Goal: Task Accomplishment & Management: Use online tool/utility

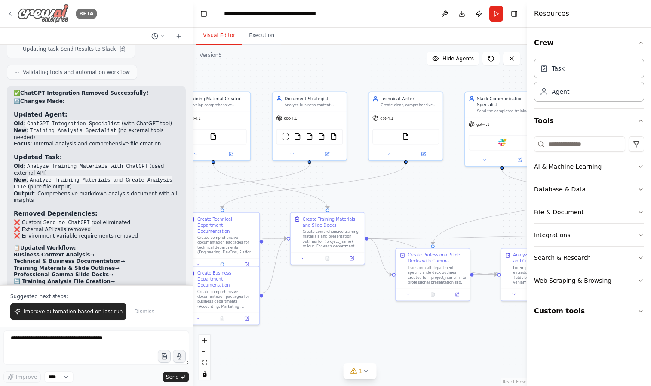
click at [9, 13] on icon at bounding box center [10, 13] width 7 height 7
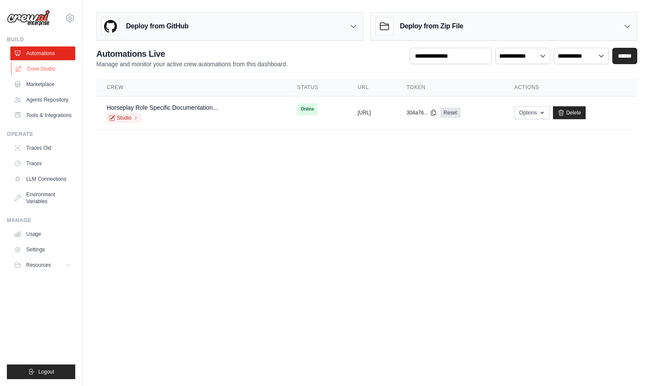
click at [52, 68] on link "Crew Studio" at bounding box center [43, 69] width 65 height 14
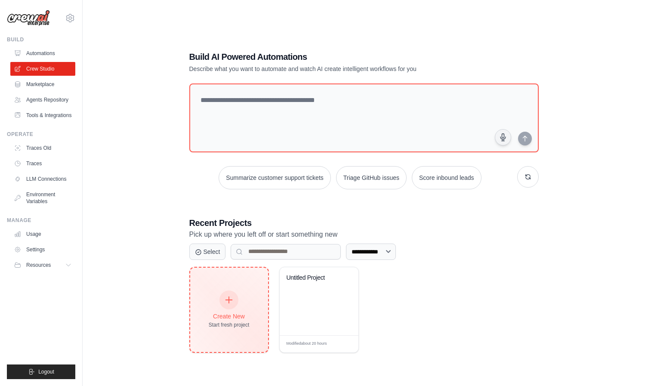
click at [253, 289] on div "Create New Start fresh project" at bounding box center [229, 310] width 78 height 84
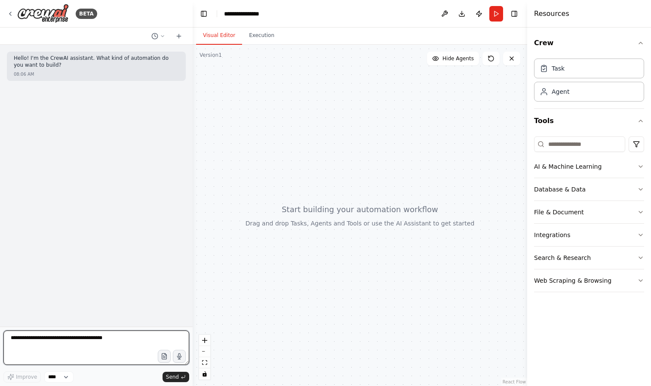
click at [114, 340] on textarea at bounding box center [96, 347] width 186 height 34
click at [63, 360] on textarea "**********" at bounding box center [96, 347] width 186 height 34
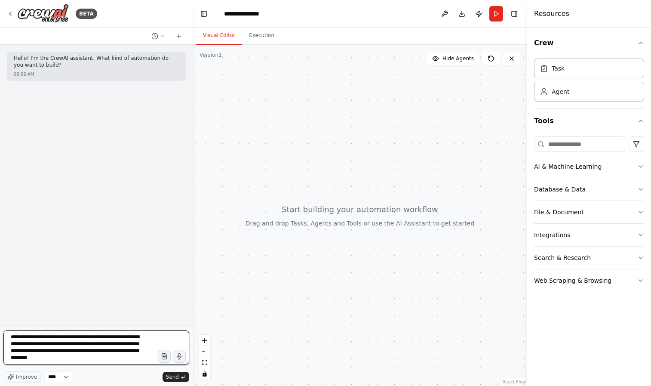
scroll to position [4, 0]
type textarea "**********"
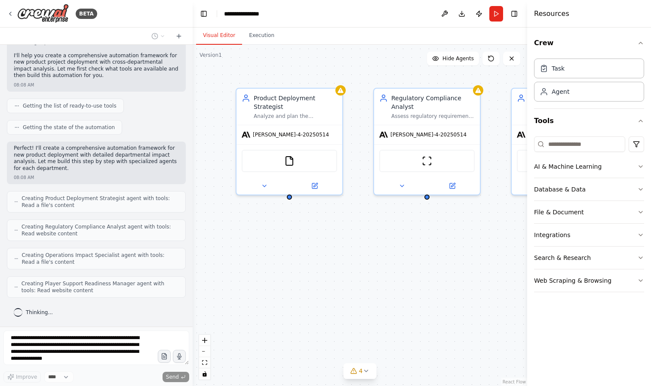
scroll to position [133, 0]
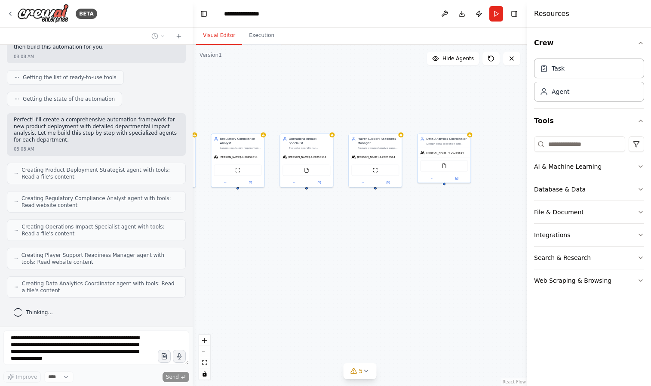
drag, startPoint x: 418, startPoint y: 274, endPoint x: 286, endPoint y: 249, distance: 134.4
click at [285, 249] on div "Product Deployment Strategist Analyze and plan the deployment strategy for {pro…" at bounding box center [360, 215] width 335 height 341
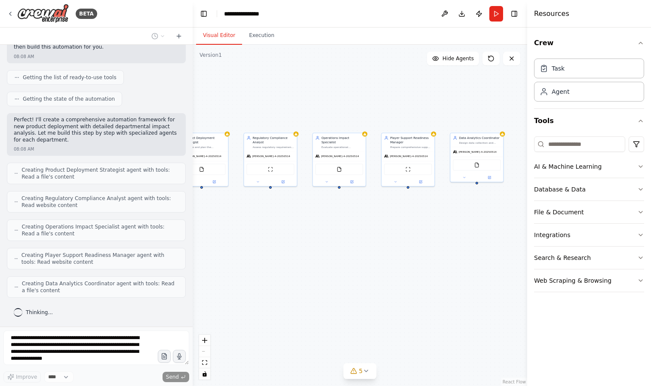
drag, startPoint x: 341, startPoint y: 241, endPoint x: 368, endPoint y: 240, distance: 27.1
click at [368, 240] on div "Product Deployment Strategist Analyze and plan the deployment strategy for {pro…" at bounding box center [360, 215] width 335 height 341
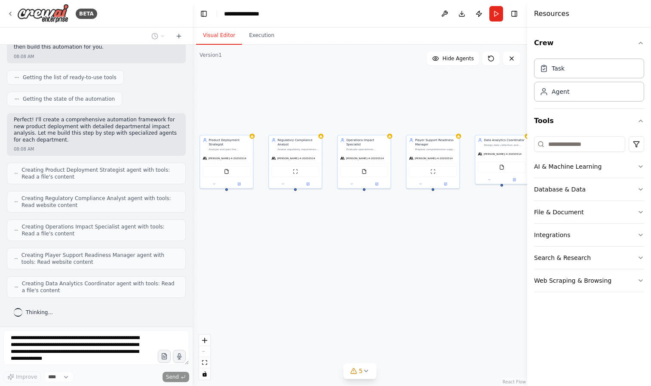
click at [322, 233] on div "Product Deployment Strategist Analyze and plan the deployment strategy for {pro…" at bounding box center [360, 215] width 335 height 341
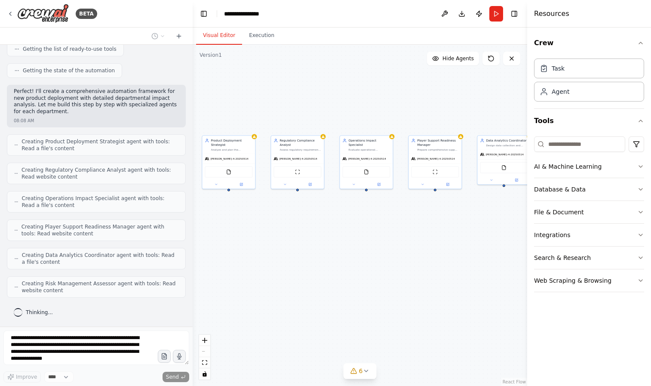
scroll to position [189, 0]
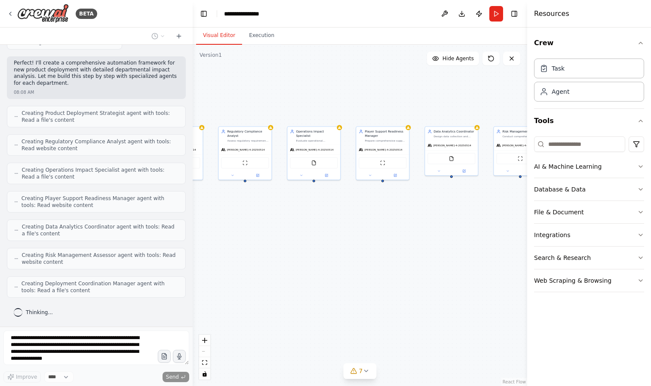
drag, startPoint x: 363, startPoint y: 258, endPoint x: 395, endPoint y: 252, distance: 33.2
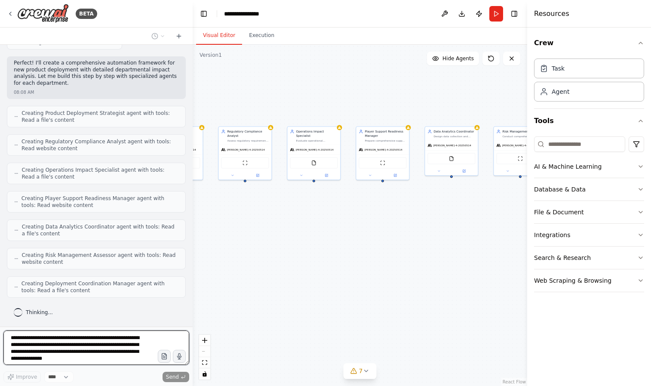
click at [395, 252] on div "Product Deployment Strategist Analyze and plan the deployment strategy for {pro…" at bounding box center [360, 215] width 335 height 341
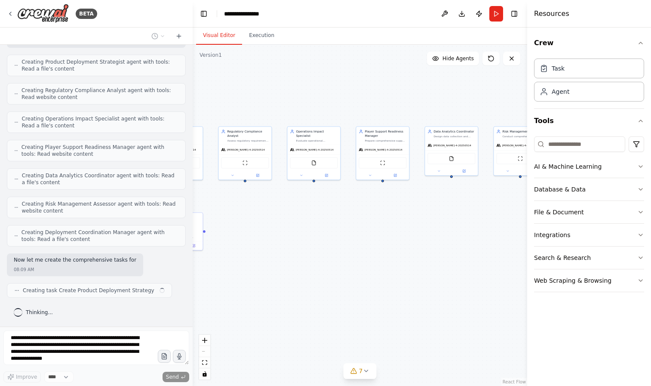
scroll to position [247, 0]
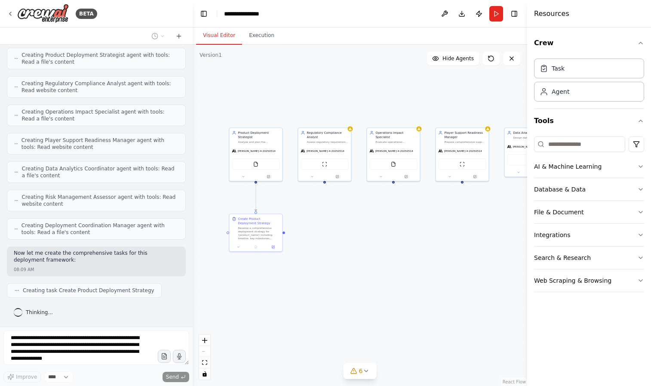
drag, startPoint x: 334, startPoint y: 248, endPoint x: 405, endPoint y: 251, distance: 71.0
click at [405, 251] on div ".deletable-edge-delete-btn { width: 20px; height: 20px; border: 0px solid #ffff…" at bounding box center [360, 215] width 335 height 341
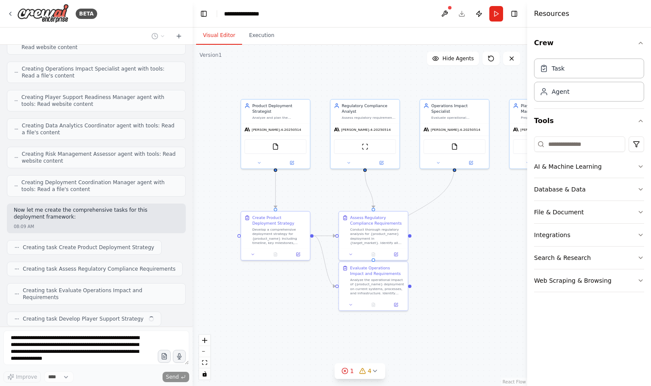
scroll to position [312, 0]
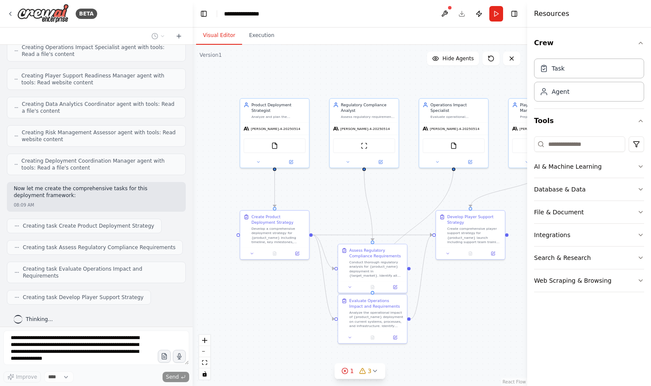
drag, startPoint x: 463, startPoint y: 324, endPoint x: 448, endPoint y: 307, distance: 23.2
click at [448, 307] on div ".deletable-edge-delete-btn { width: 20px; height: 20px; border: 0px solid #ffff…" at bounding box center [360, 215] width 335 height 341
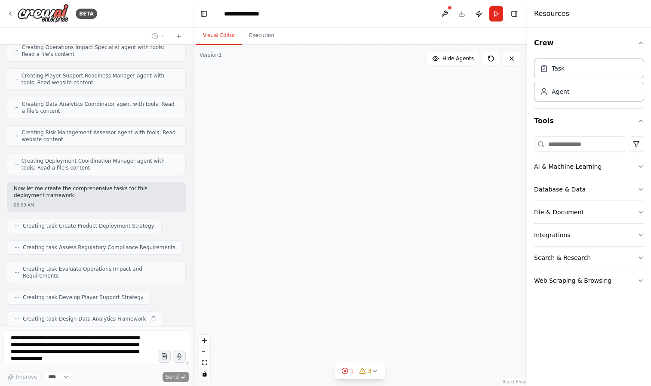
scroll to position [333, 0]
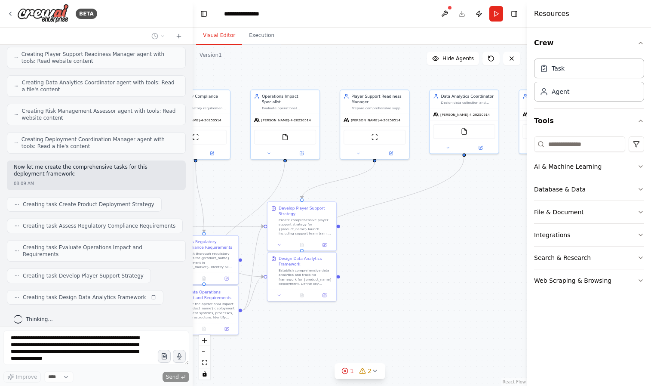
drag, startPoint x: 343, startPoint y: 325, endPoint x: 286, endPoint y: 332, distance: 57.7
click at [286, 332] on div ".deletable-edge-delete-btn { width: 20px; height: 20px; border: 0px solid #ffff…" at bounding box center [360, 215] width 335 height 341
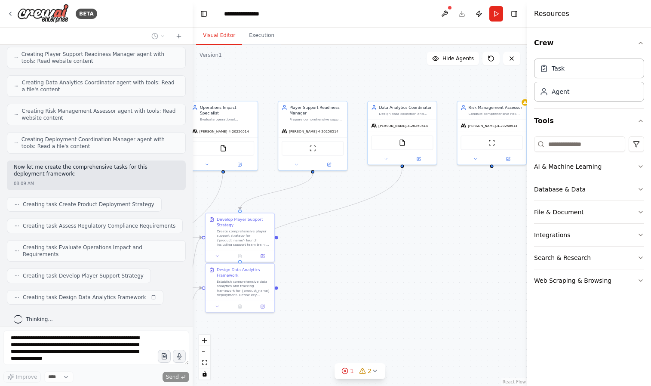
drag, startPoint x: 360, startPoint y: 313, endPoint x: 280, endPoint y: 327, distance: 81.1
click at [280, 327] on div ".deletable-edge-delete-btn { width: 20px; height: 20px; border: 0px solid #ffff…" at bounding box center [360, 215] width 335 height 341
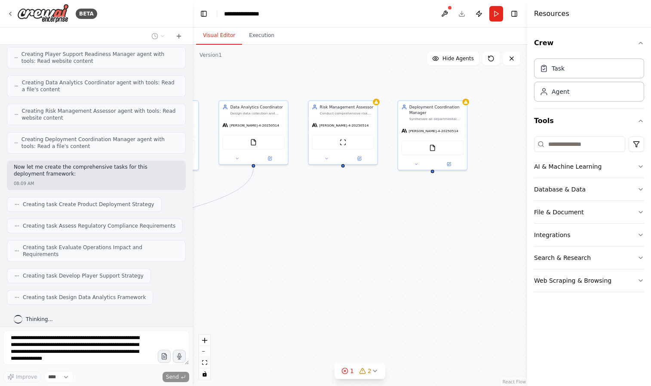
drag, startPoint x: 376, startPoint y: 319, endPoint x: 253, endPoint y: 315, distance: 123.6
click at [253, 315] on div ".deletable-edge-delete-btn { width: 20px; height: 20px; border: 0px solid #ffff…" at bounding box center [360, 215] width 335 height 341
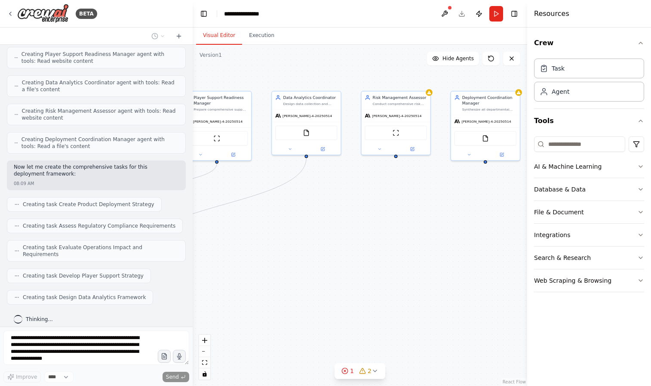
drag, startPoint x: 323, startPoint y: 299, endPoint x: 389, endPoint y: 281, distance: 68.3
click at [389, 281] on div ".deletable-edge-delete-btn { width: 20px; height: 20px; border: 0px solid #ffff…" at bounding box center [360, 215] width 335 height 341
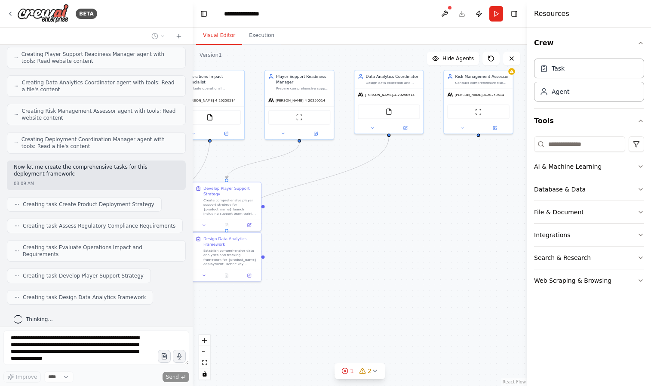
drag, startPoint x: 305, startPoint y: 286, endPoint x: 360, endPoint y: 282, distance: 55.2
click at [359, 282] on div ".deletable-edge-delete-btn { width: 20px; height: 20px; border: 0px solid #ffff…" at bounding box center [360, 215] width 335 height 341
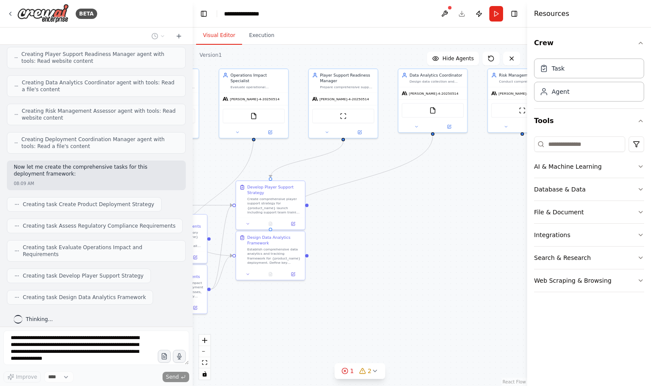
scroll to position [362, 0]
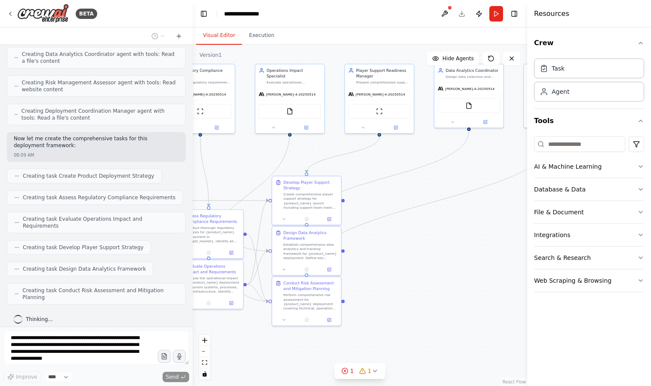
drag, startPoint x: 345, startPoint y: 281, endPoint x: 379, endPoint y: 277, distance: 34.3
click at [379, 277] on div ".deletable-edge-delete-btn { width: 20px; height: 20px; border: 0px solid #ffff…" at bounding box center [360, 215] width 335 height 341
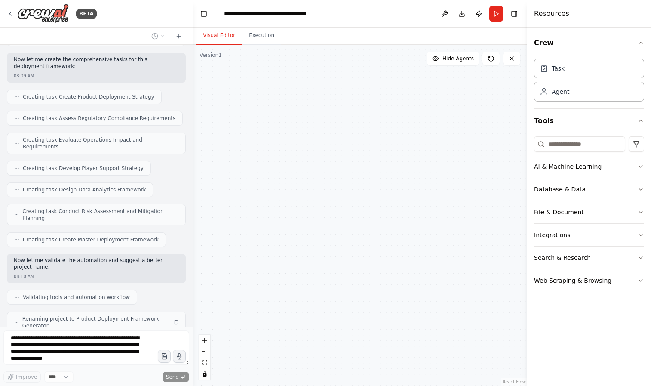
scroll to position [469, 0]
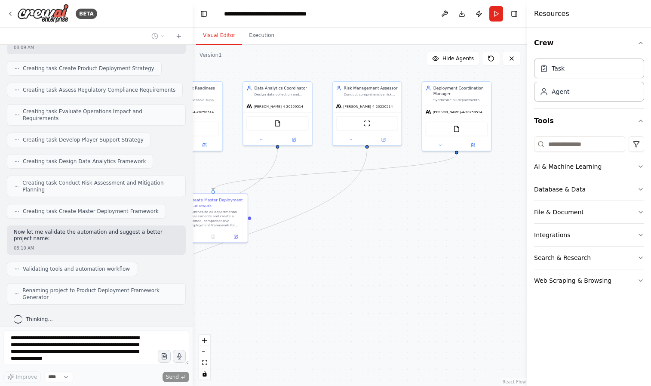
drag, startPoint x: 469, startPoint y: 291, endPoint x: 278, endPoint y: 309, distance: 192.3
click at [278, 309] on div ".deletable-edge-delete-btn { width: 20px; height: 20px; border: 0px solid #ffff…" at bounding box center [360, 215] width 335 height 341
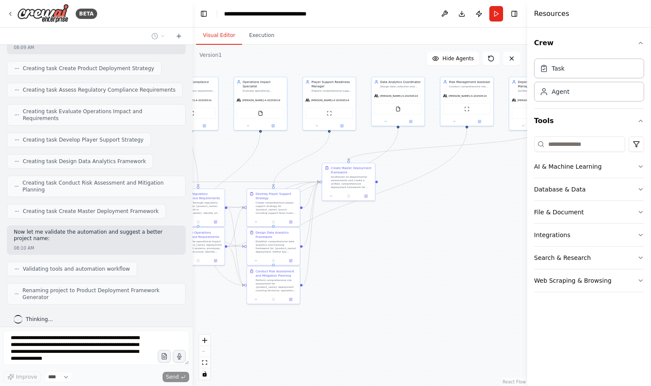
drag, startPoint x: 269, startPoint y: 313, endPoint x: 391, endPoint y: 256, distance: 134.1
click at [391, 256] on div ".deletable-edge-delete-btn { width: 20px; height: 20px; border: 0px solid #ffff…" at bounding box center [360, 215] width 335 height 341
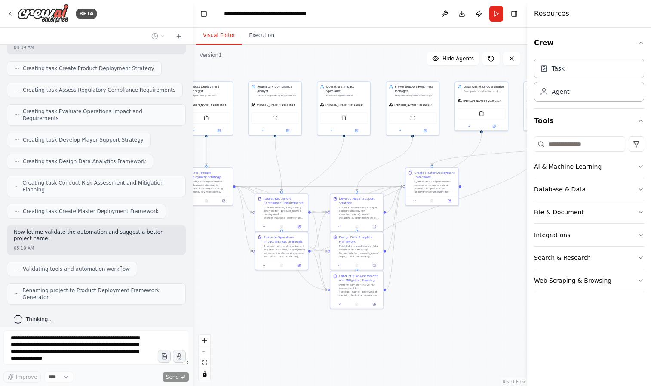
drag, startPoint x: 321, startPoint y: 269, endPoint x: 403, endPoint y: 274, distance: 82.3
click at [403, 274] on div ".deletable-edge-delete-btn { width: 20px; height: 20px; border: 0px solid #ffff…" at bounding box center [360, 215] width 335 height 341
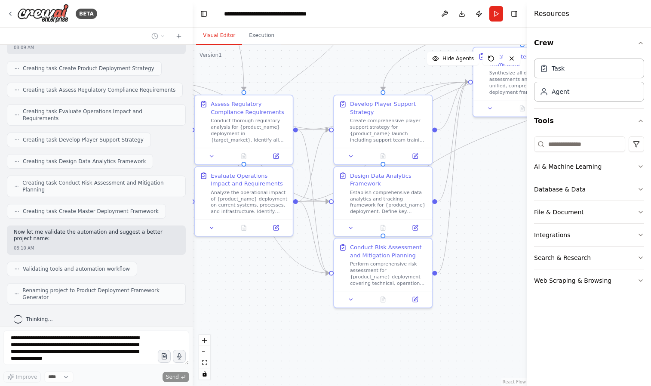
drag, startPoint x: 254, startPoint y: 294, endPoint x: 287, endPoint y: 308, distance: 36.4
click at [287, 308] on div ".deletable-edge-delete-btn { width: 20px; height: 20px; border: 0px solid #ffff…" at bounding box center [360, 215] width 335 height 341
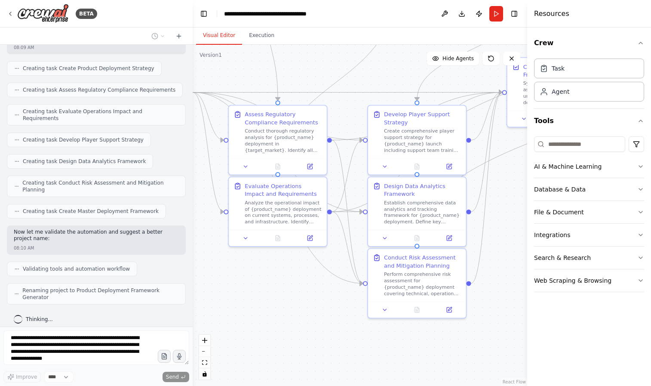
drag, startPoint x: 253, startPoint y: 298, endPoint x: 278, endPoint y: 305, distance: 26.5
click at [278, 305] on div ".deletable-edge-delete-btn { width: 20px; height: 20px; border: 0px solid #ffff…" at bounding box center [360, 215] width 335 height 341
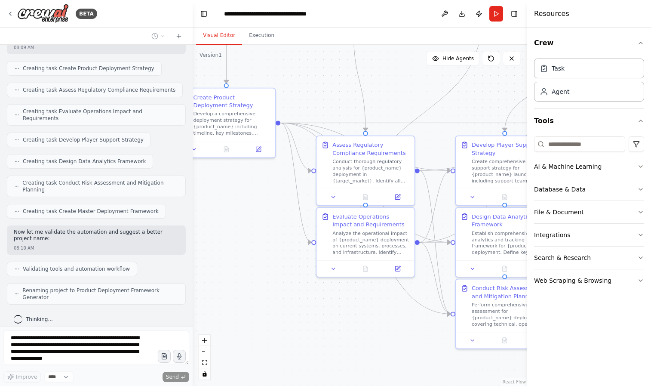
drag, startPoint x: 253, startPoint y: 289, endPoint x: 341, endPoint y: 319, distance: 92.9
click at [341, 319] on div ".deletable-edge-delete-btn { width: 20px; height: 20px; border: 0px solid #ffff…" at bounding box center [360, 215] width 335 height 341
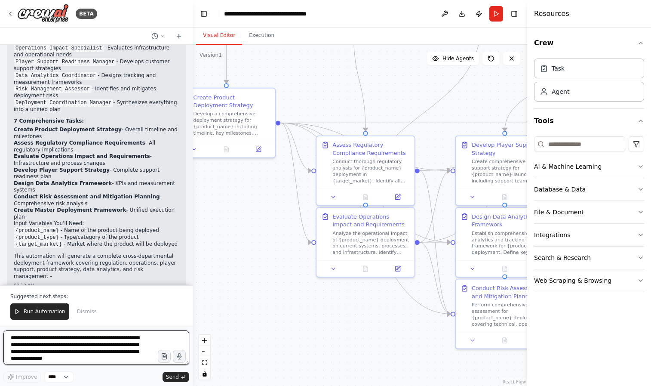
scroll to position [817, 0]
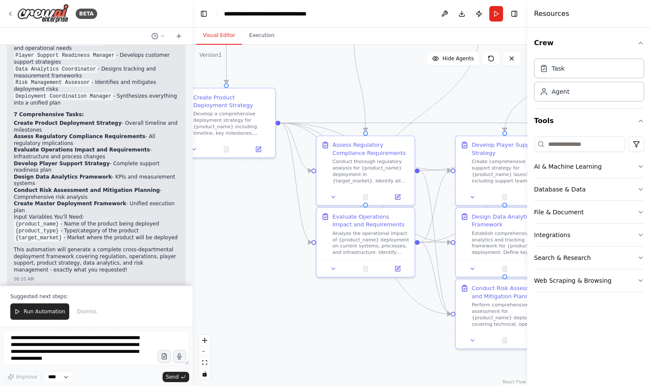
drag, startPoint x: 327, startPoint y: 315, endPoint x: 248, endPoint y: 281, distance: 86.4
click at [236, 287] on div ".deletable-edge-delete-btn { width: 20px; height: 20px; border: 0px solid #ffff…" at bounding box center [360, 215] width 335 height 341
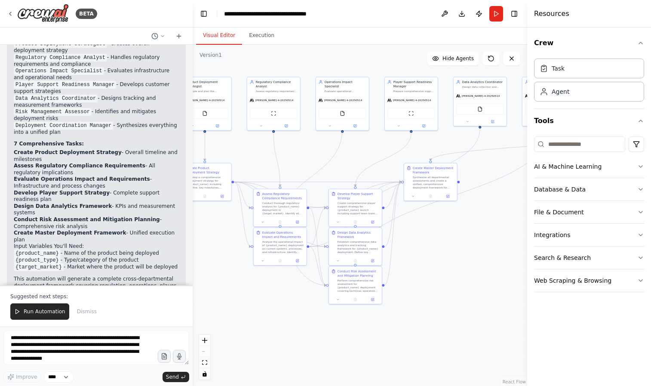
scroll to position [786, 0]
click at [95, 309] on button "Dismiss" at bounding box center [87, 311] width 28 height 16
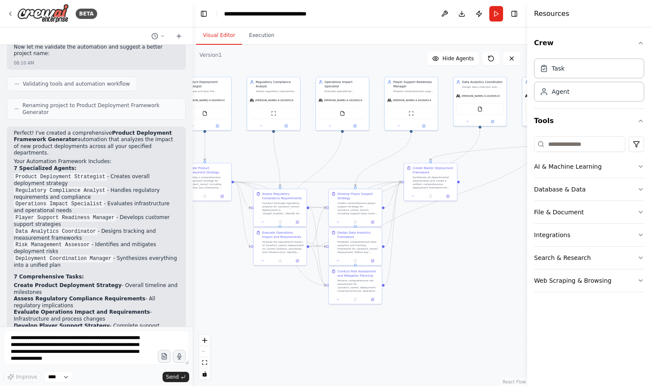
scroll to position [775, 0]
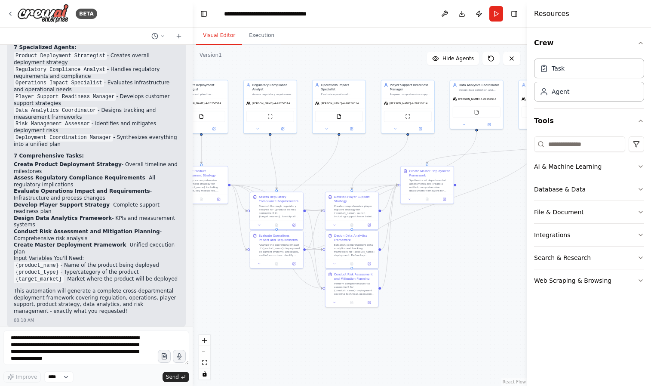
drag, startPoint x: 468, startPoint y: 277, endPoint x: 464, endPoint y: 280, distance: 4.6
click at [464, 280] on div ".deletable-edge-delete-btn { width: 20px; height: 20px; border: 0px solid #ffff…" at bounding box center [360, 215] width 335 height 341
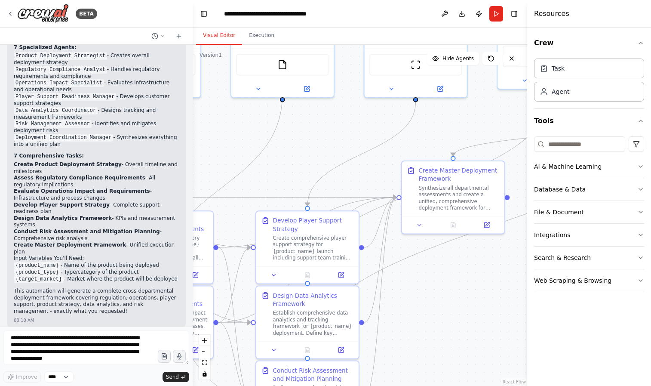
drag, startPoint x: 395, startPoint y: 158, endPoint x: 335, endPoint y: 146, distance: 61.0
click at [335, 146] on div ".deletable-edge-delete-btn { width: 20px; height: 20px; border: 0px solid #ffff…" at bounding box center [360, 215] width 335 height 341
click at [493, 13] on button "Run" at bounding box center [497, 13] width 14 height 15
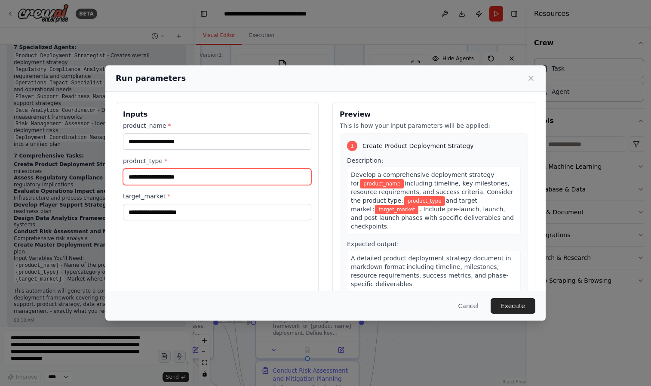
drag, startPoint x: 202, startPoint y: 176, endPoint x: 125, endPoint y: 175, distance: 76.6
click at [125, 175] on input "product_type *" at bounding box center [217, 177] width 188 height 16
type input "**********"
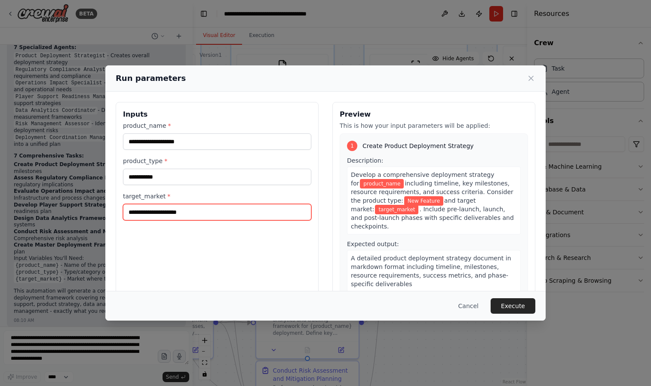
click at [165, 211] on input "target_market *" at bounding box center [217, 212] width 188 height 16
type input "**********"
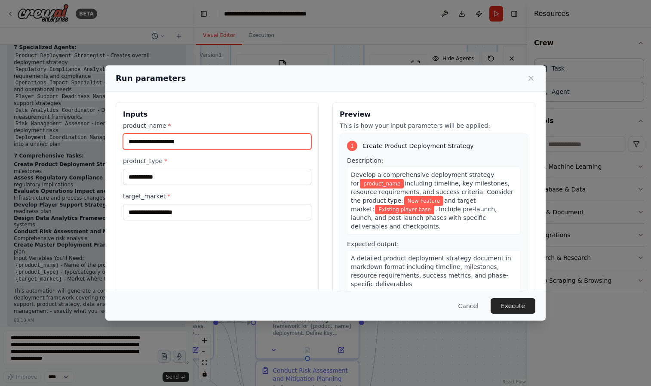
click at [179, 138] on input "product_name *" at bounding box center [217, 141] width 188 height 16
click at [147, 147] on input "**********" at bounding box center [217, 141] width 188 height 16
click at [147, 144] on input "**********" at bounding box center [217, 141] width 188 height 16
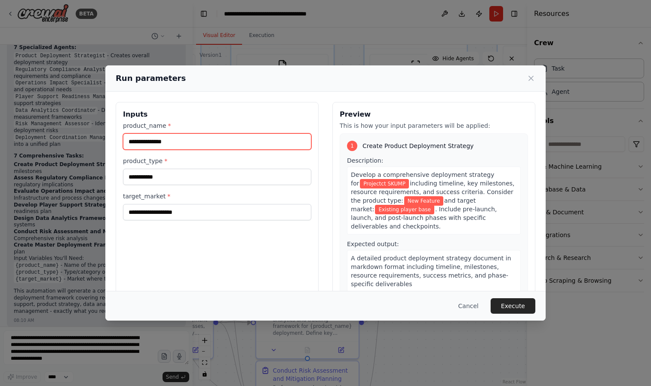
click at [154, 142] on input "**********" at bounding box center [217, 141] width 188 height 16
type input "**********"
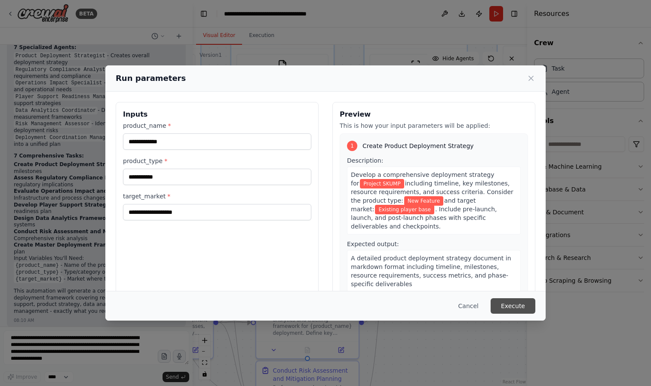
click at [528, 305] on button "Execute" at bounding box center [513, 305] width 45 height 15
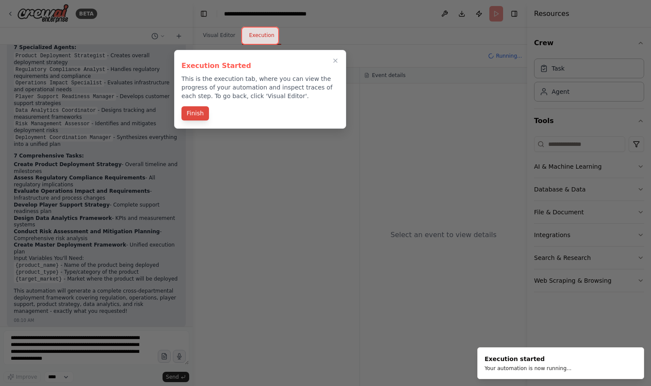
click at [204, 114] on button "Finish" at bounding box center [196, 113] width 28 height 14
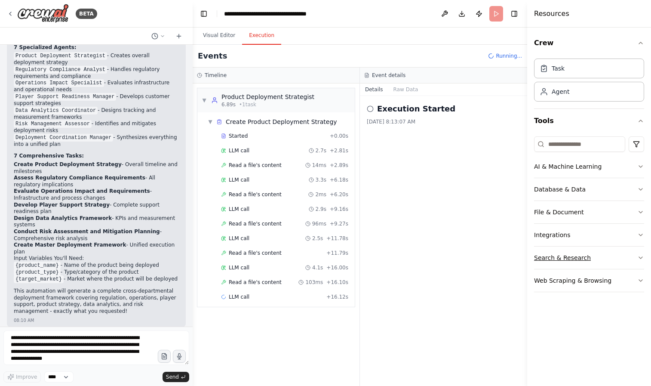
click at [557, 258] on div "Search & Research" at bounding box center [562, 257] width 57 height 9
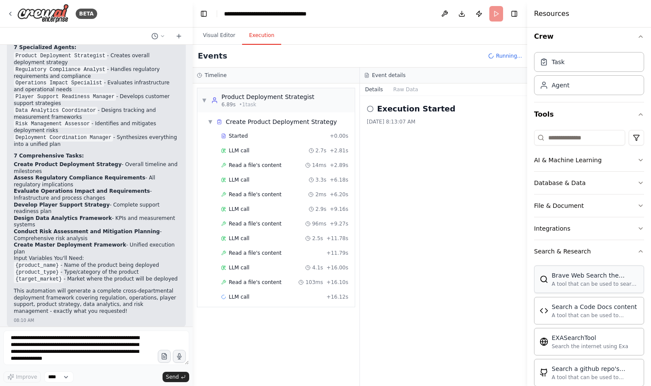
scroll to position [16, 0]
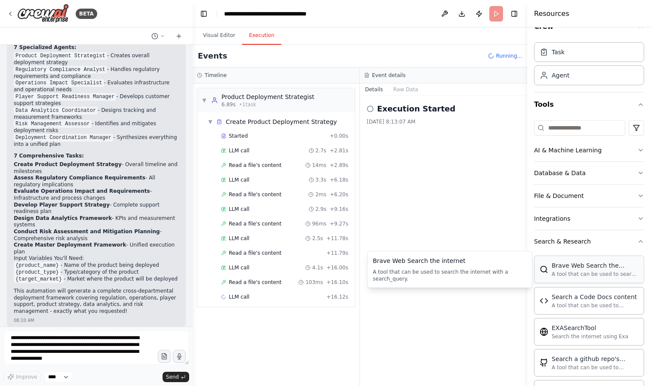
click at [590, 271] on div "A tool that can be used to search the internet with a search_query." at bounding box center [595, 274] width 87 height 7
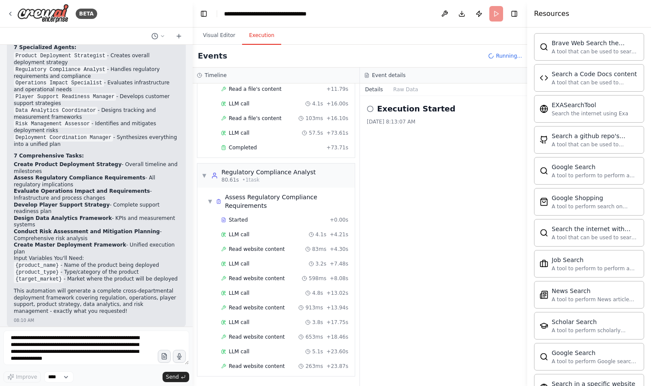
scroll to position [187, 0]
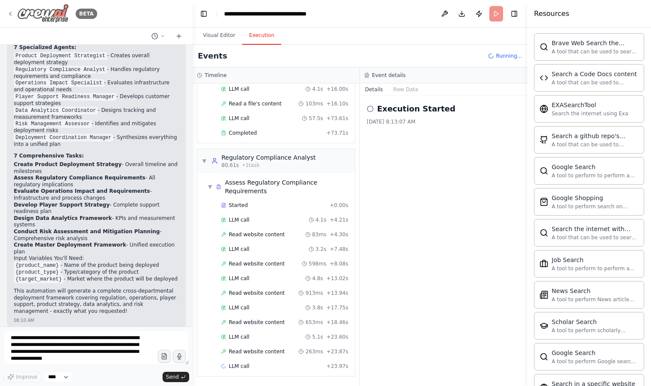
click at [10, 12] on icon at bounding box center [10, 13] width 7 height 7
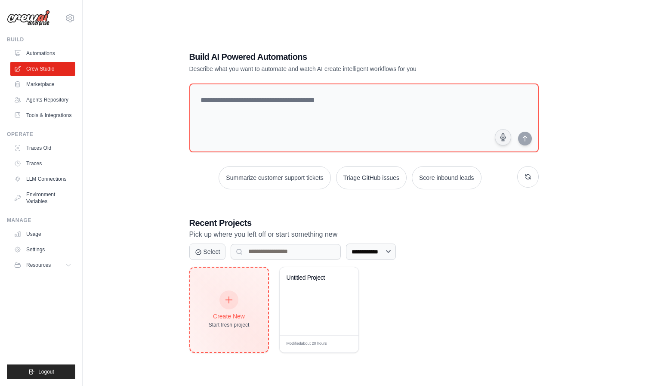
click at [244, 285] on div "Create New Start fresh project" at bounding box center [229, 310] width 78 height 84
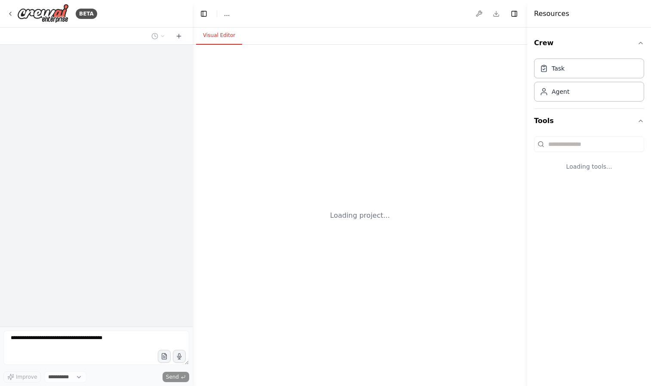
select select "****"
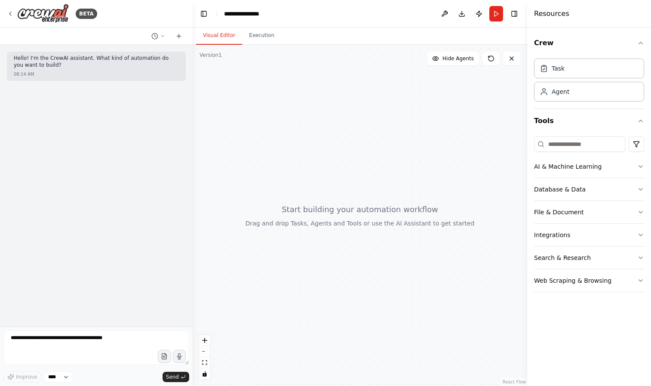
click at [355, 13] on header "**********" at bounding box center [360, 14] width 335 height 28
click at [267, 13] on div "**********" at bounding box center [246, 13] width 44 height 9
click at [275, 13] on div "**********" at bounding box center [256, 13] width 65 height 9
click at [320, 91] on div at bounding box center [360, 215] width 335 height 341
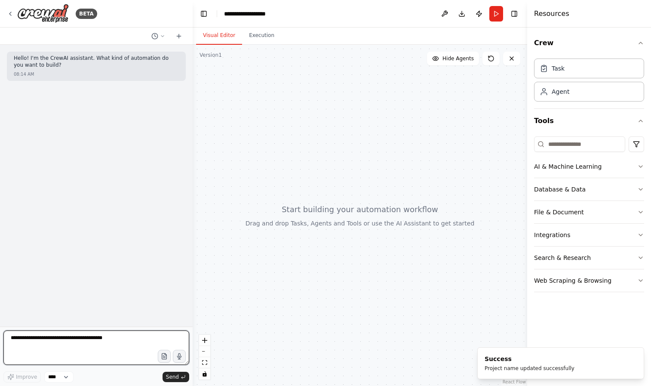
click at [66, 333] on textarea at bounding box center [96, 347] width 186 height 34
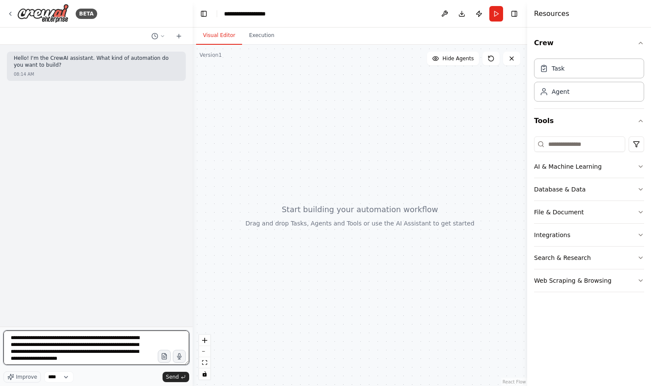
scroll to position [2, 0]
click at [79, 359] on textarea "**********" at bounding box center [96, 347] width 186 height 34
click at [43, 353] on textarea "**********" at bounding box center [96, 347] width 186 height 34
click at [38, 358] on textarea "**********" at bounding box center [96, 347] width 186 height 34
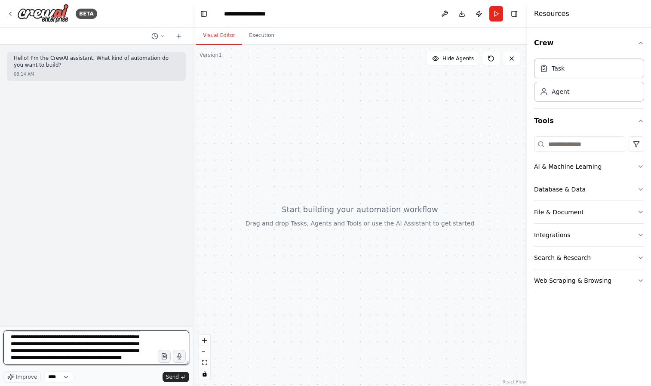
scroll to position [18, 0]
type textarea "**********"
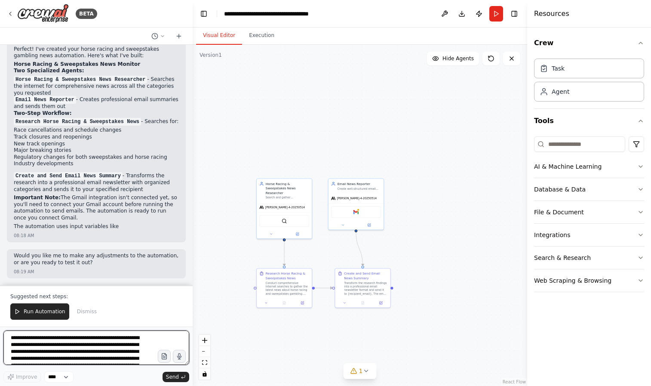
scroll to position [658, 0]
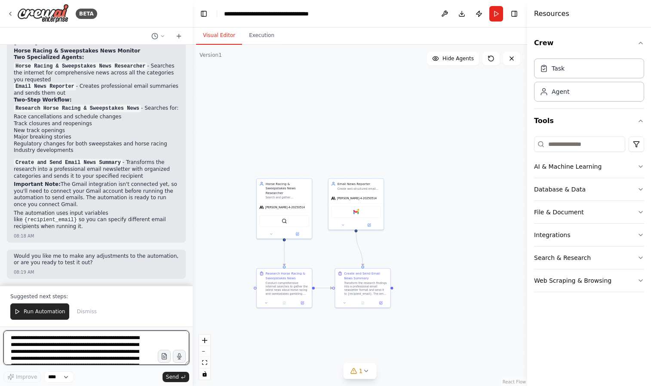
click at [97, 349] on textarea "**********" at bounding box center [96, 347] width 186 height 34
type textarea "**********"
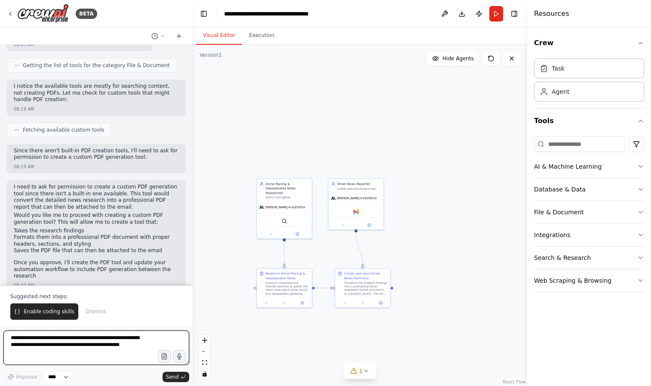
scroll to position [1089, 0]
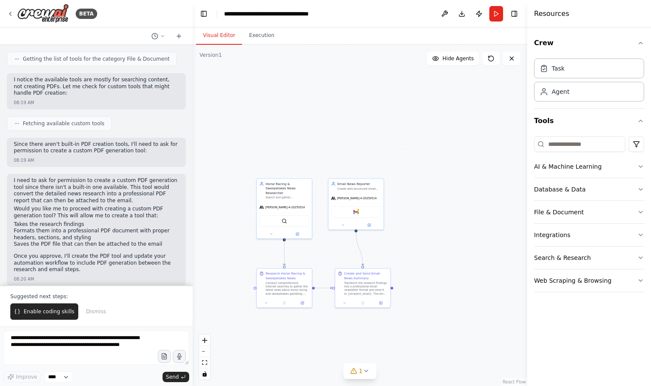
click at [50, 316] on button "Enable coding skills" at bounding box center [44, 311] width 68 height 16
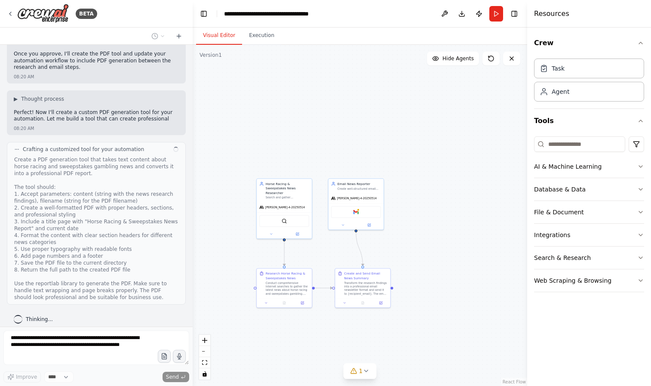
scroll to position [1298, 0]
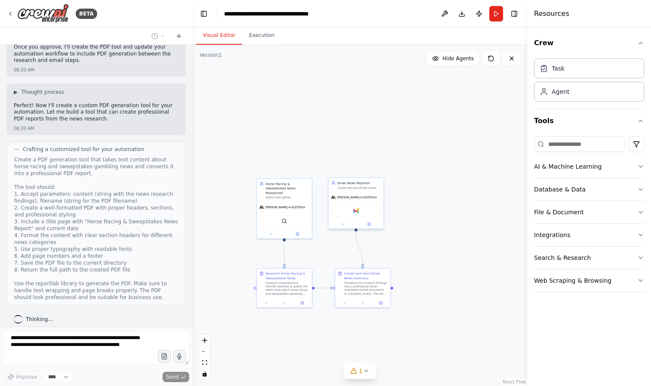
click at [365, 213] on div "Gmail" at bounding box center [356, 211] width 50 height 12
click at [574, 210] on div "File & Document" at bounding box center [559, 212] width 50 height 9
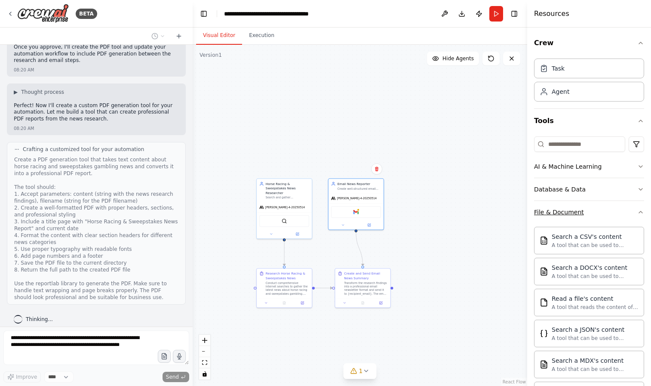
click at [574, 210] on div "File & Document" at bounding box center [559, 212] width 50 height 9
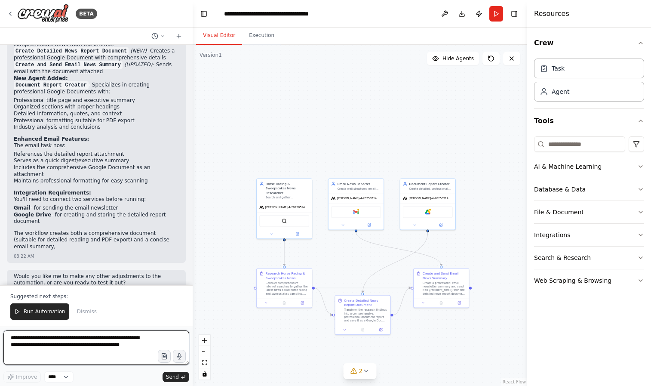
scroll to position [2293, 0]
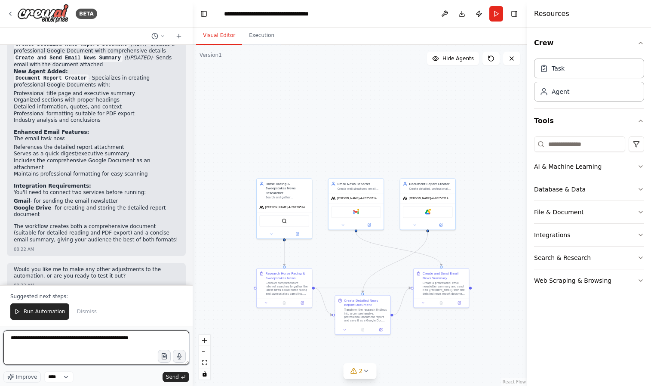
type textarea "**********"
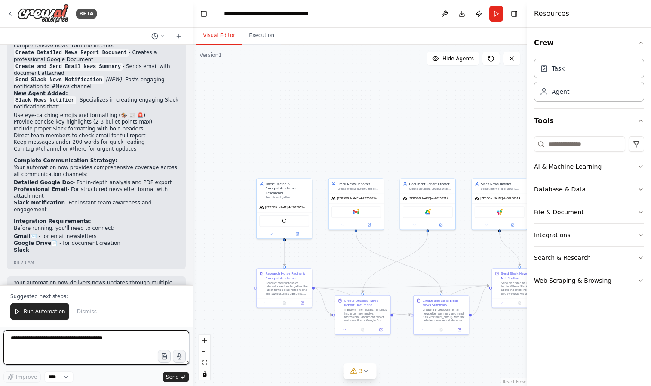
scroll to position [2908, 0]
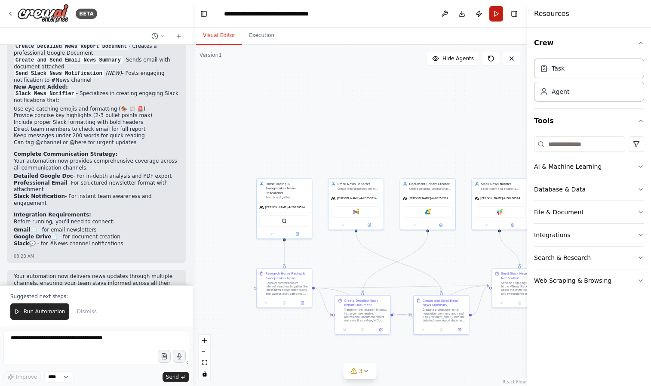
click at [498, 14] on button "Run" at bounding box center [497, 13] width 14 height 15
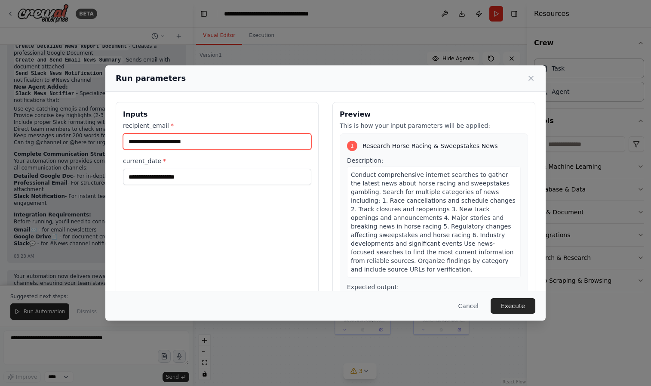
click at [225, 139] on input "recipient_email *" at bounding box center [217, 141] width 188 height 16
type input "*"
drag, startPoint x: 161, startPoint y: 142, endPoint x: 207, endPoint y: 140, distance: 45.6
click at [207, 140] on input "**********" at bounding box center [217, 141] width 188 height 16
type input "**********"
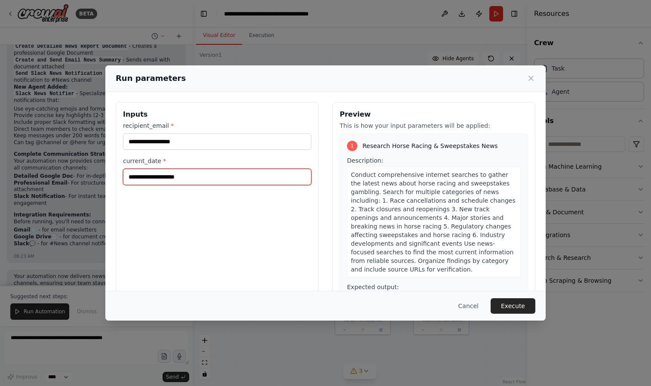
click at [201, 170] on input "current_date *" at bounding box center [217, 177] width 188 height 16
type input "********"
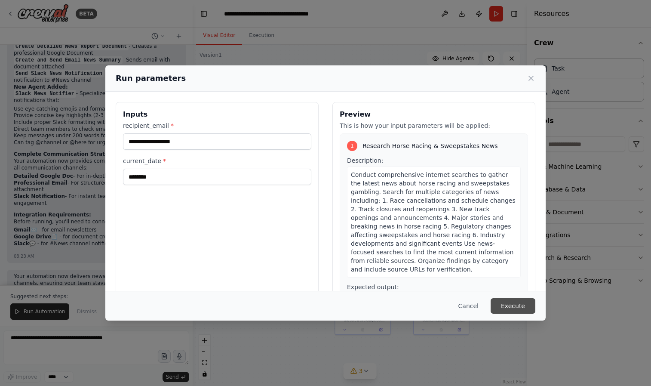
click at [527, 311] on button "Execute" at bounding box center [513, 305] width 45 height 15
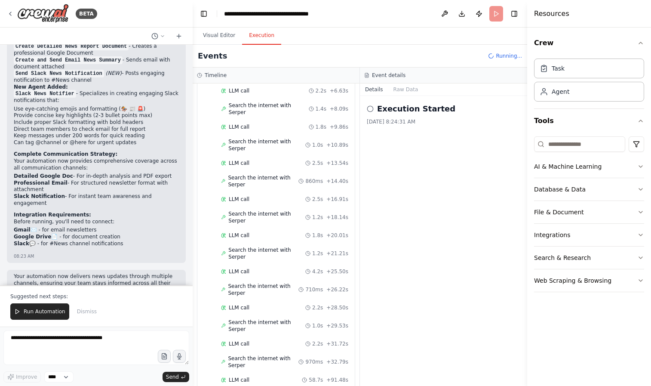
scroll to position [206, 0]
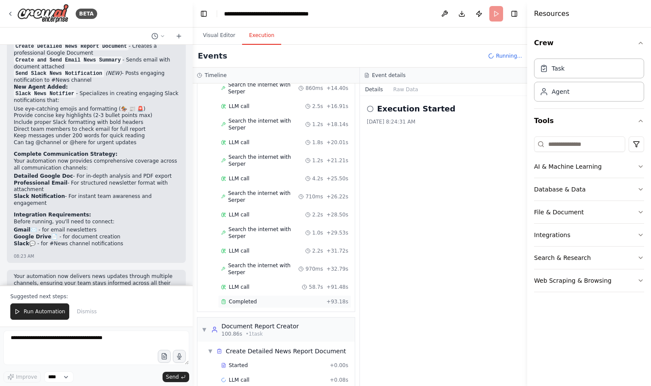
click at [251, 298] on span "Completed" at bounding box center [243, 301] width 28 height 7
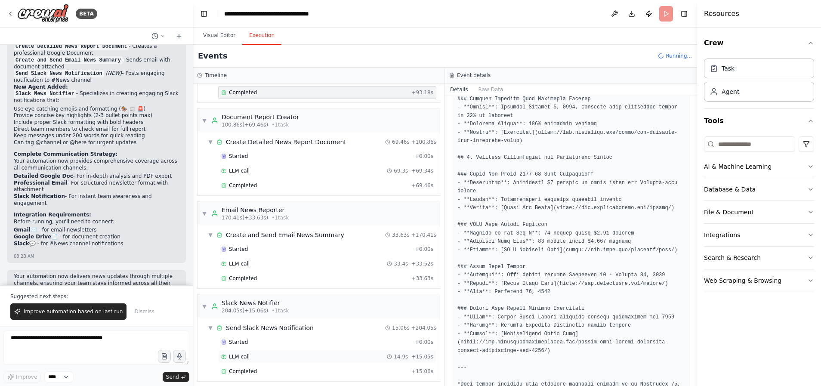
scroll to position [341, 0]
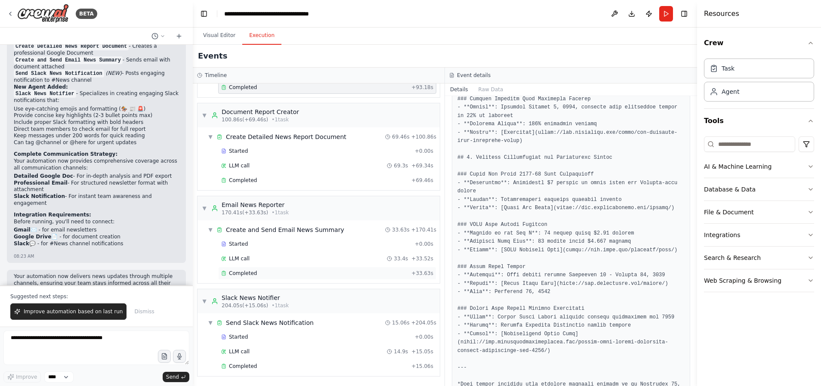
click at [275, 278] on div "Completed + 33.63s" at bounding box center [327, 273] width 218 height 13
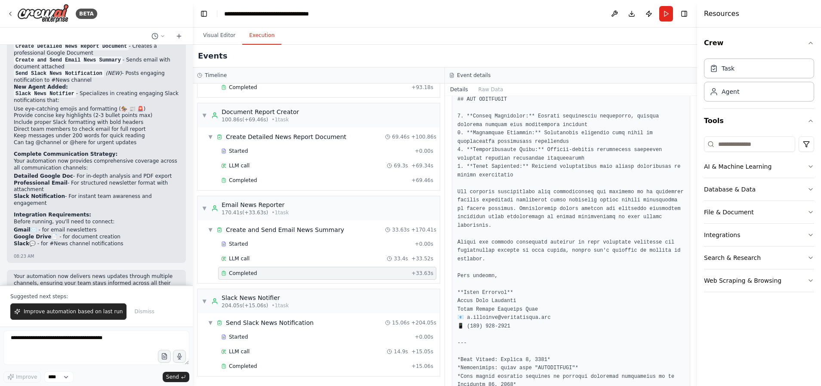
scroll to position [1032, 0]
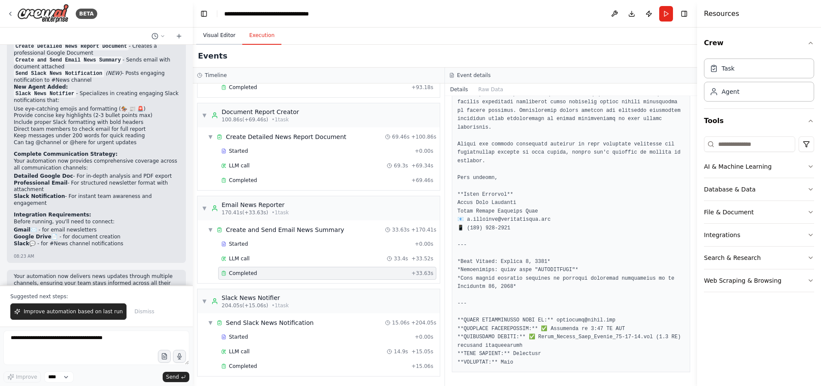
click at [231, 35] on button "Visual Editor" at bounding box center [219, 36] width 46 height 18
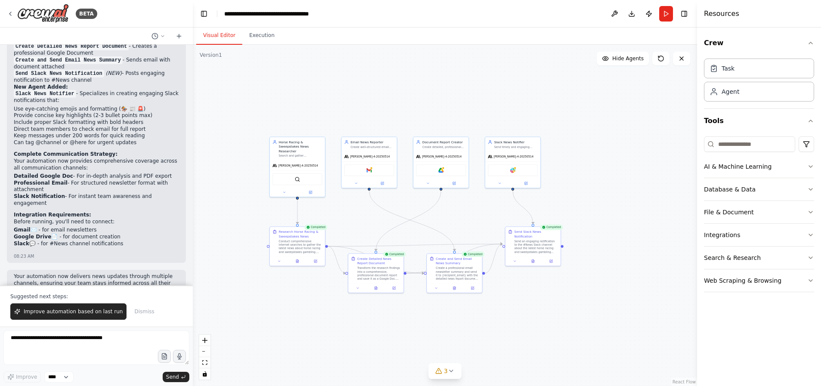
drag, startPoint x: 286, startPoint y: 353, endPoint x: 298, endPoint y: 314, distance: 41.0
click at [298, 314] on div ".deletable-edge-delete-btn { width: 20px; height: 20px; border: 0px solid #ffff…" at bounding box center [445, 215] width 504 height 341
click at [448, 370] on icon at bounding box center [450, 370] width 7 height 7
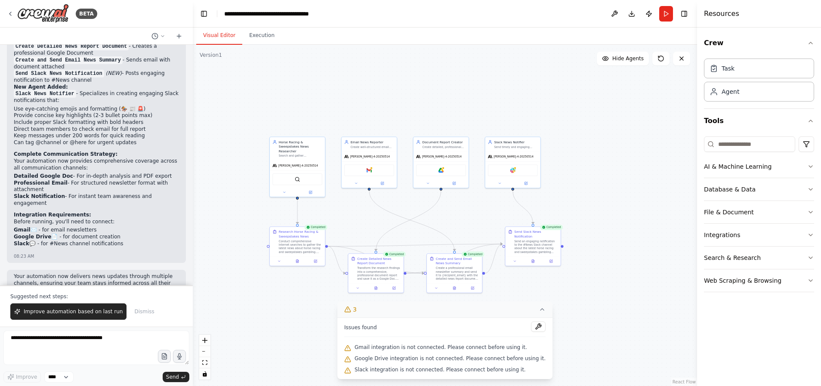
click at [531, 327] on button at bounding box center [538, 326] width 15 height 10
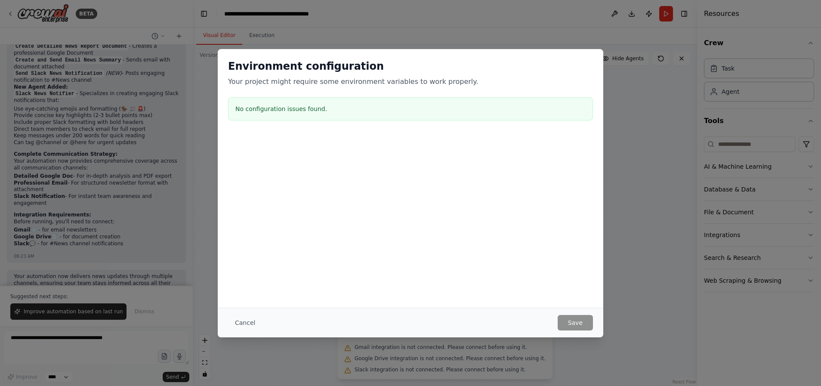
drag, startPoint x: 284, startPoint y: 102, endPoint x: 305, endPoint y: 125, distance: 31.0
click at [284, 102] on div "No configuration issues found." at bounding box center [410, 108] width 365 height 23
click at [240, 321] on button "Cancel" at bounding box center [245, 322] width 34 height 15
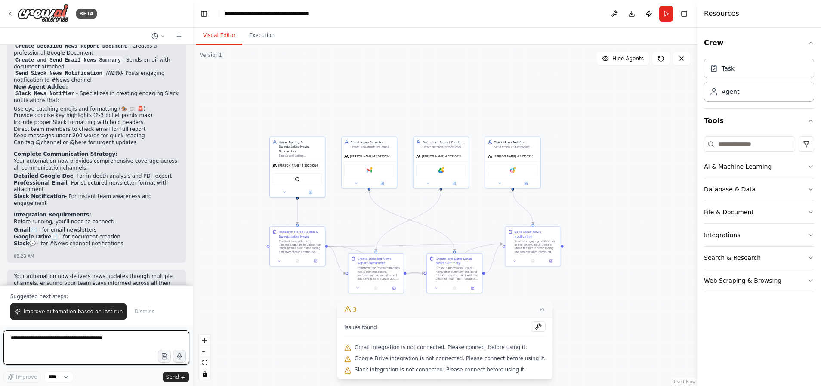
click at [75, 347] on textarea at bounding box center [96, 347] width 186 height 34
type textarea "**********"
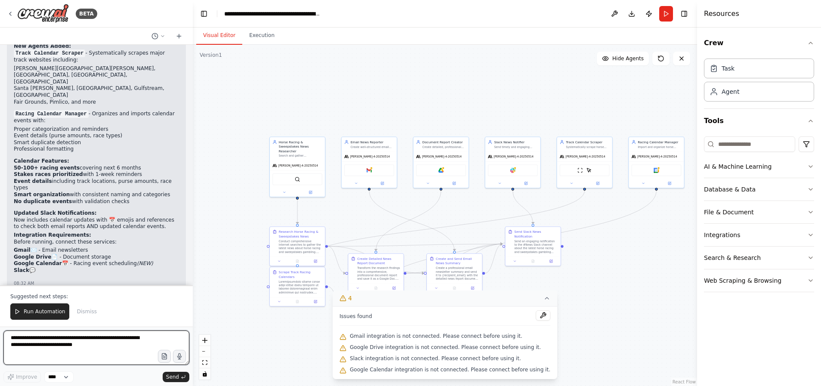
scroll to position [4109, 0]
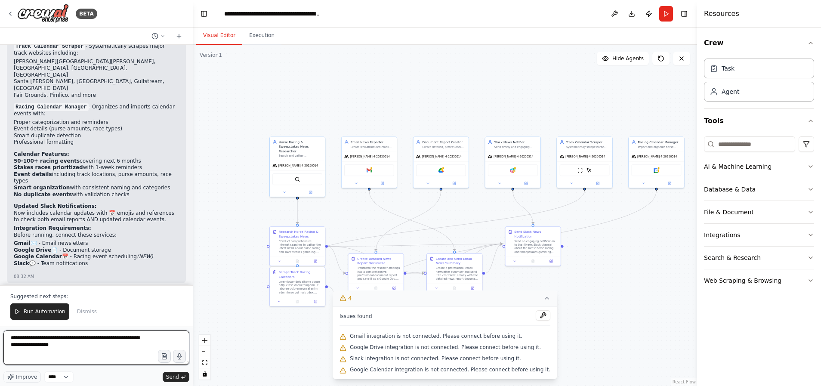
type textarea "**********"
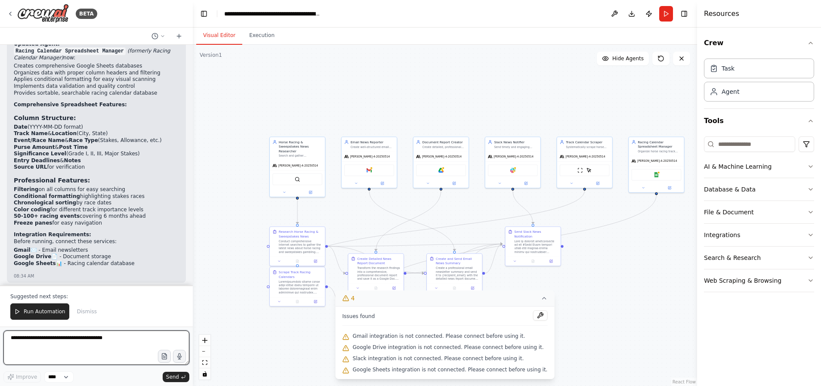
scroll to position [4928, 0]
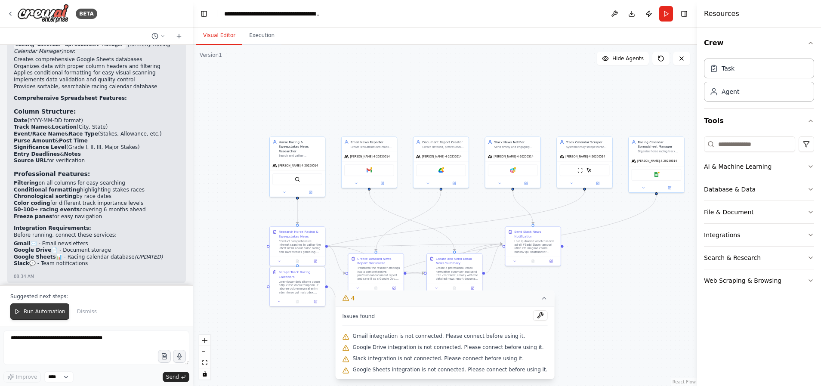
click at [54, 311] on span "Run Automation" at bounding box center [45, 311] width 42 height 7
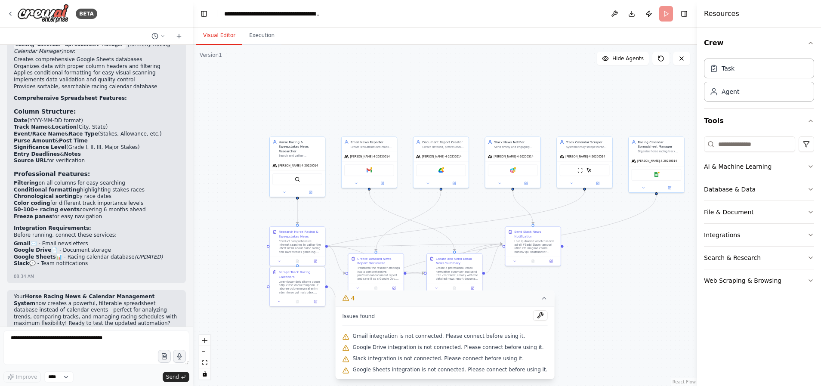
scroll to position [4887, 0]
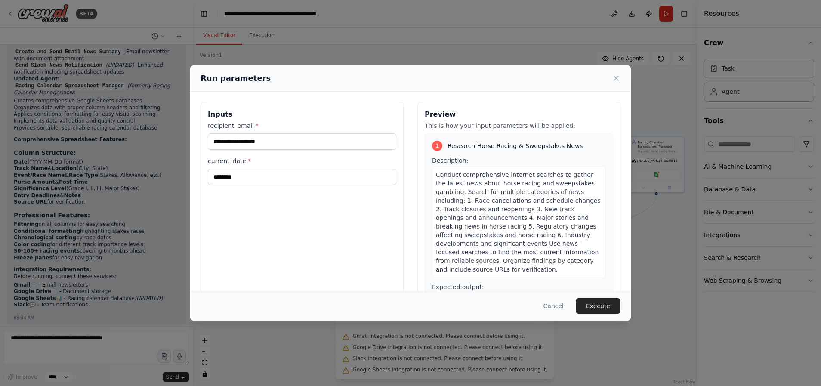
click at [615, 310] on button "Execute" at bounding box center [598, 305] width 45 height 15
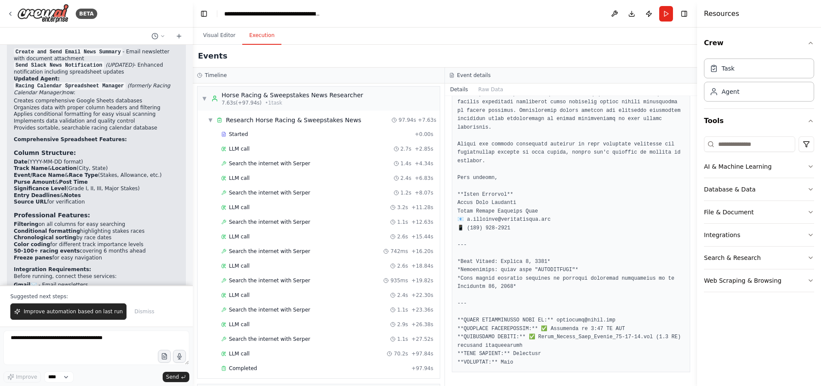
scroll to position [4928, 0]
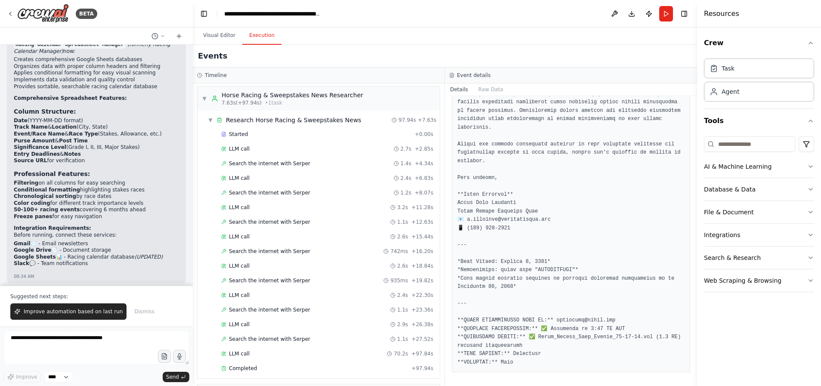
click at [125, 273] on div "08:34 AM" at bounding box center [96, 276] width 165 height 6
click at [60, 342] on textarea at bounding box center [96, 347] width 186 height 34
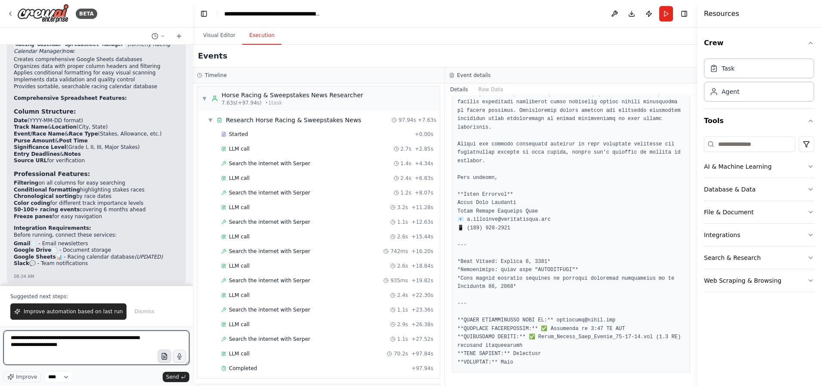
type textarea "**********"
click at [161, 358] on icon "button" at bounding box center [163, 356] width 7 height 7
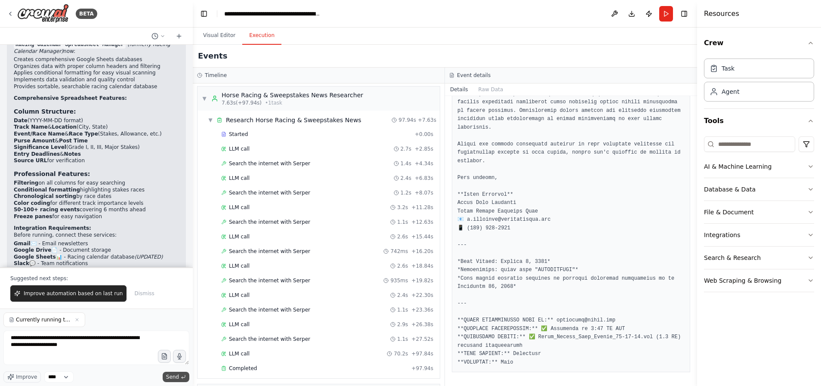
click at [179, 376] on span "Send" at bounding box center [172, 376] width 13 height 7
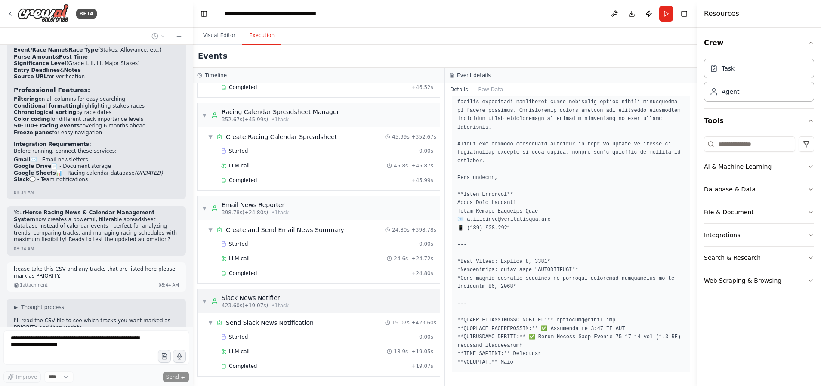
scroll to position [5019, 0]
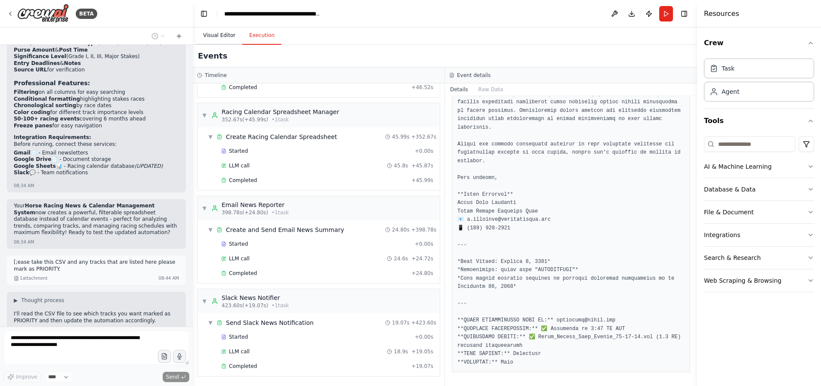
click at [217, 39] on button "Visual Editor" at bounding box center [219, 36] width 46 height 18
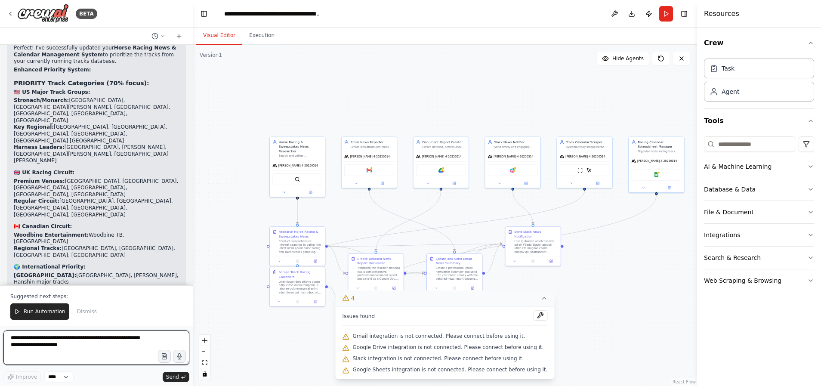
scroll to position [5658, 0]
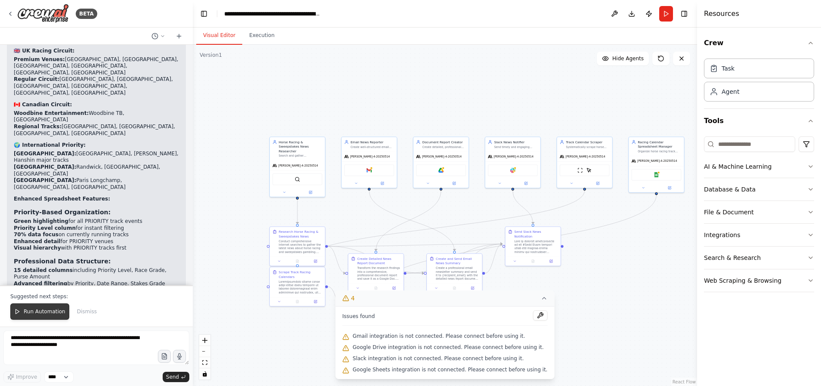
click at [50, 315] on span "Run Automation" at bounding box center [45, 311] width 42 height 7
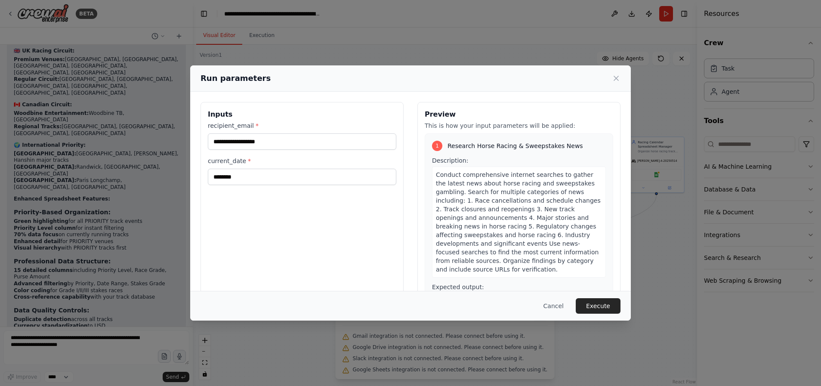
drag, startPoint x: 609, startPoint y: 303, endPoint x: 604, endPoint y: 301, distance: 5.4
click at [609, 303] on button "Execute" at bounding box center [598, 305] width 45 height 15
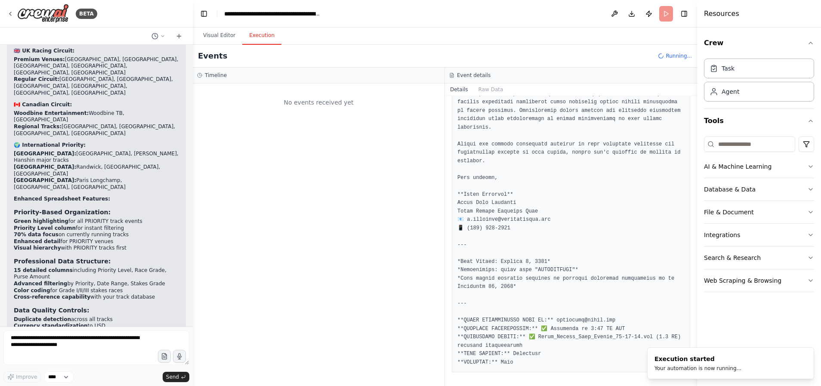
scroll to position [0, 0]
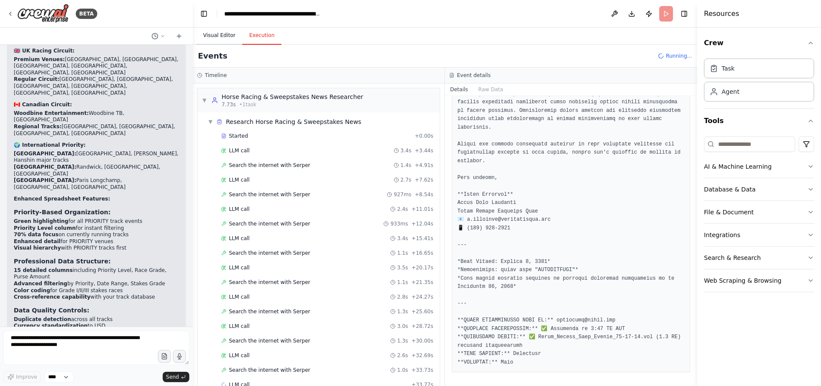
click at [232, 33] on button "Visual Editor" at bounding box center [219, 36] width 46 height 18
click at [274, 37] on button "Execution" at bounding box center [261, 36] width 39 height 18
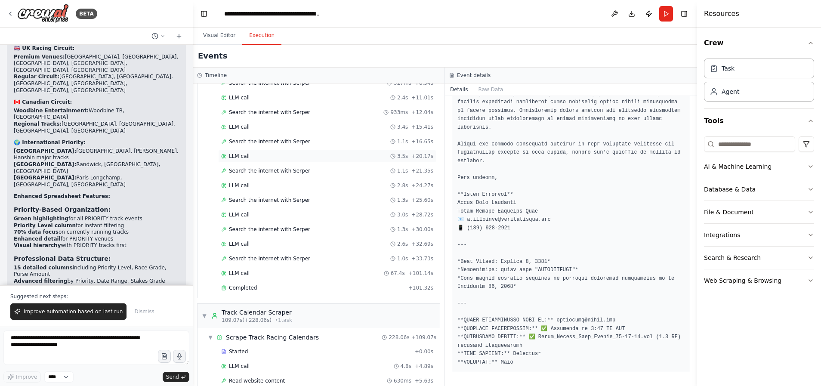
scroll to position [5702, 0]
